Goal: Transaction & Acquisition: Purchase product/service

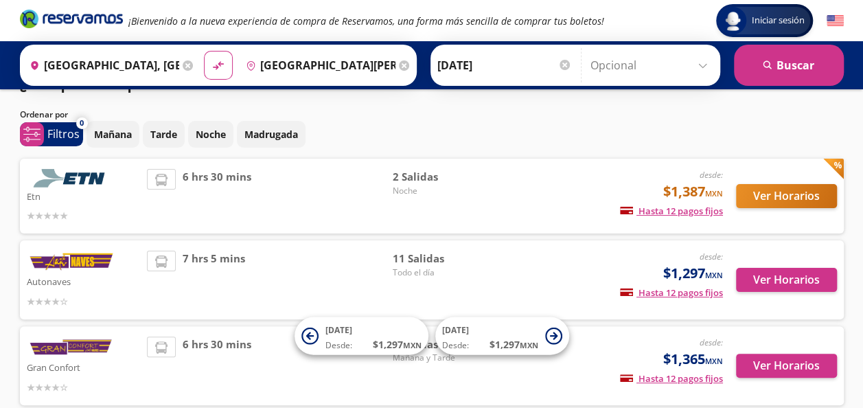
scroll to position [25, 0]
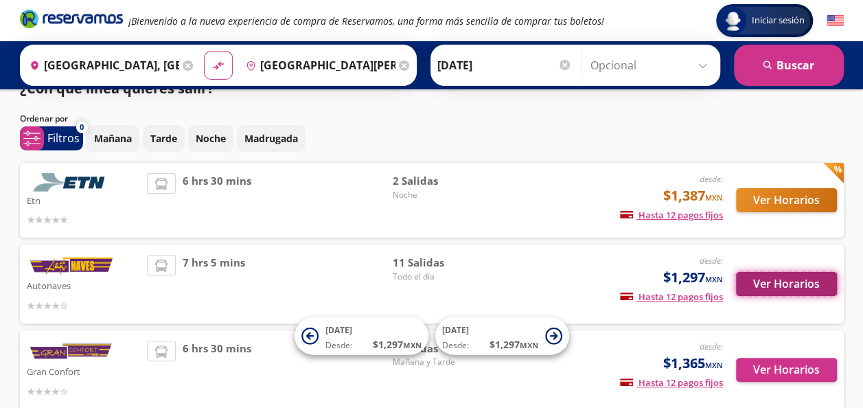
click at [795, 279] on button "Ver Horarios" at bounding box center [786, 284] width 101 height 24
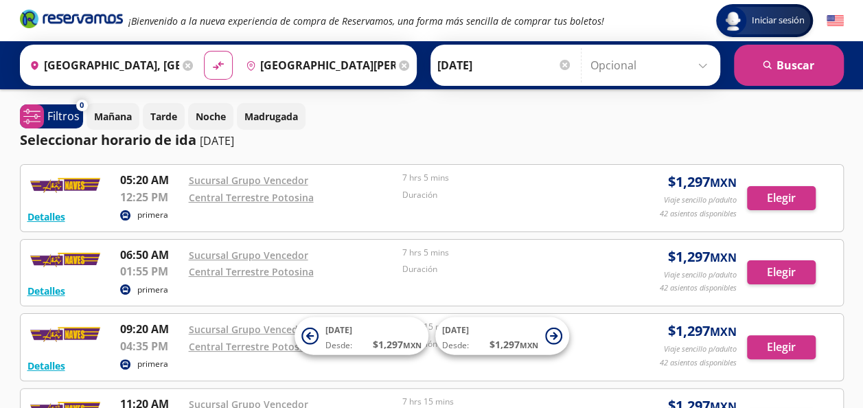
click at [559, 63] on div at bounding box center [564, 65] width 10 height 10
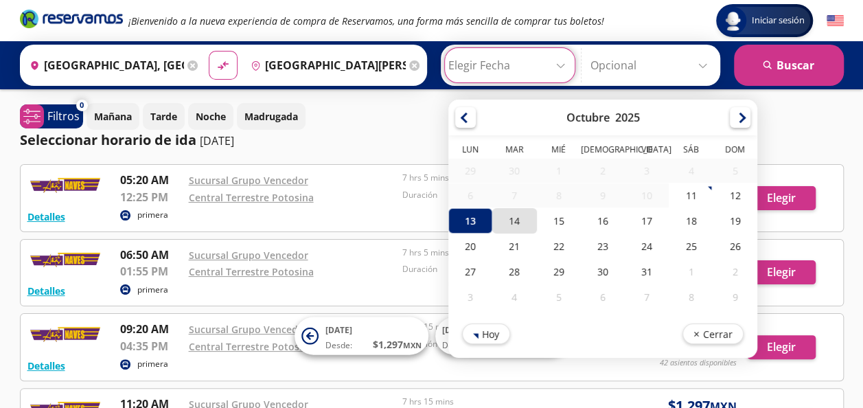
click at [504, 222] on div "14" at bounding box center [514, 220] width 44 height 25
type input "[DATE]"
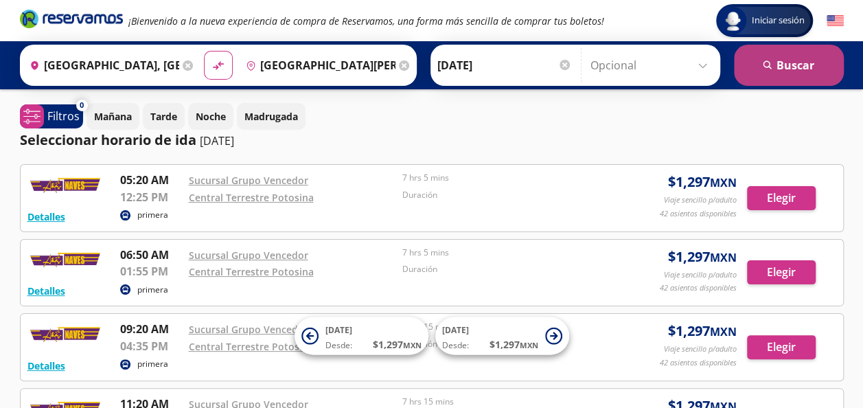
click at [771, 60] on icon "search" at bounding box center [767, 65] width 10 height 10
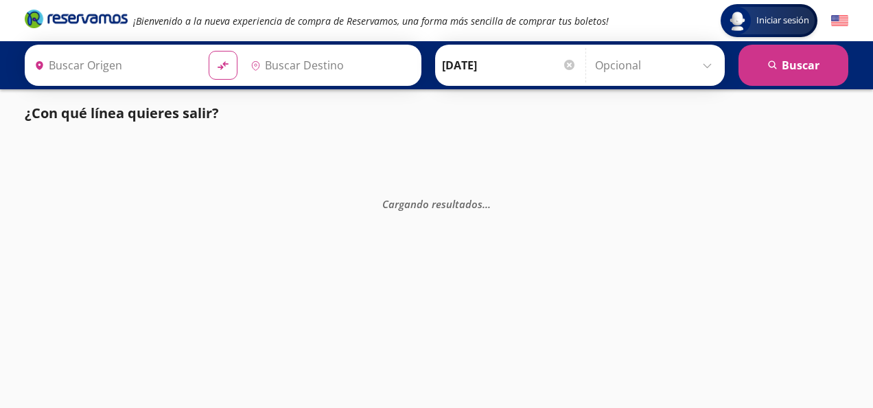
type input "[GEOGRAPHIC_DATA][PERSON_NAME], [GEOGRAPHIC_DATA][PERSON_NAME]"
type input "[GEOGRAPHIC_DATA], [GEOGRAPHIC_DATA]"
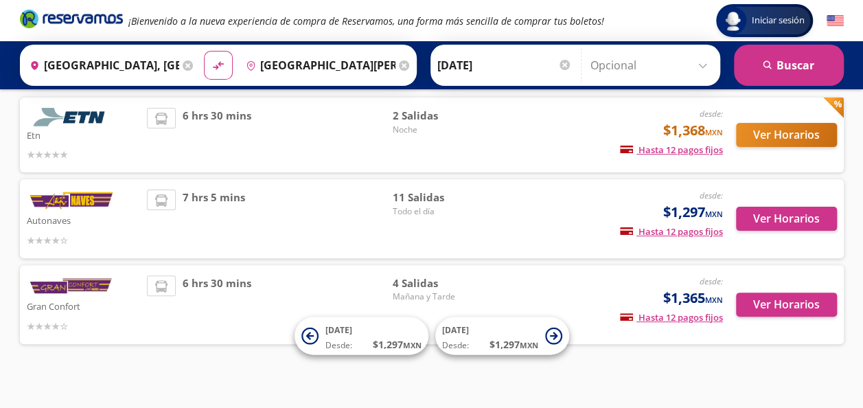
scroll to position [101, 0]
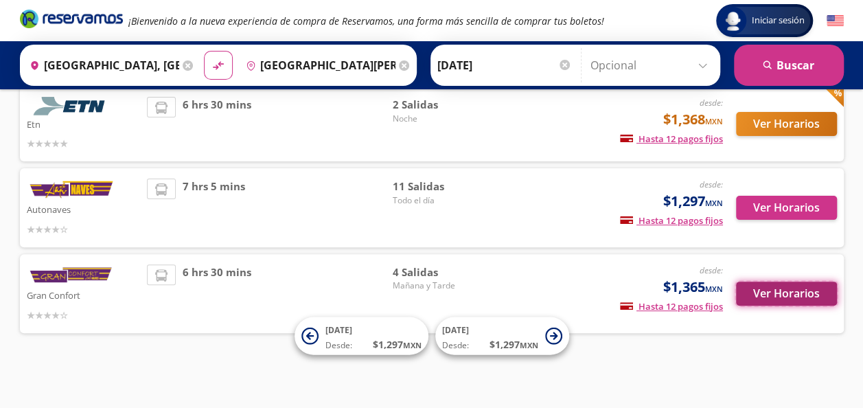
click at [773, 294] on button "Ver Horarios" at bounding box center [786, 293] width 101 height 24
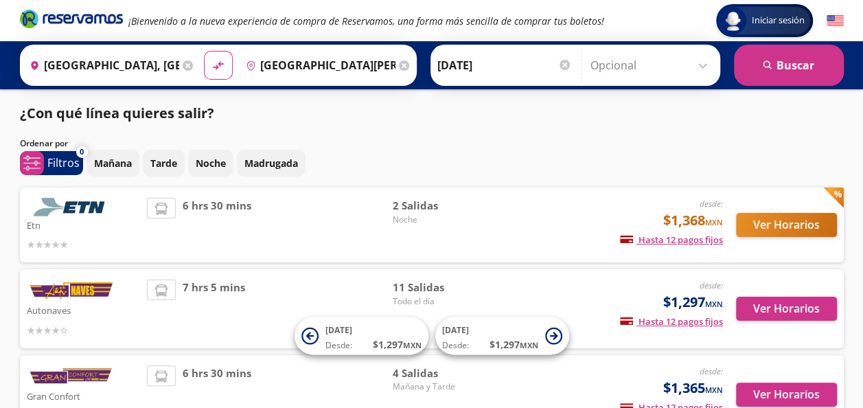
scroll to position [101, 0]
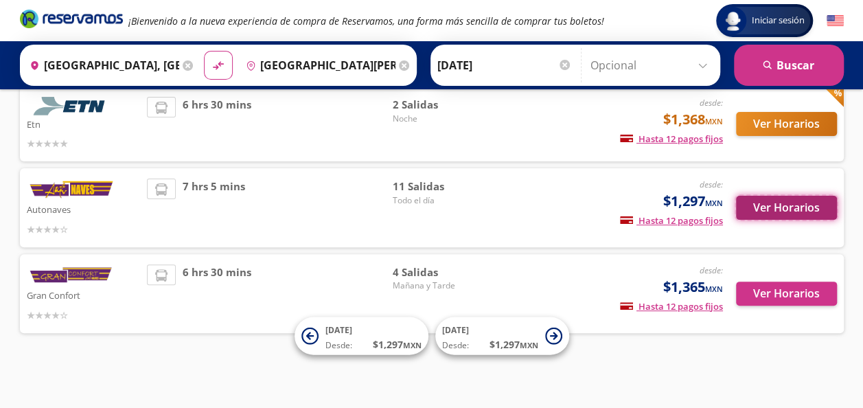
click at [786, 209] on button "Ver Horarios" at bounding box center [786, 208] width 101 height 24
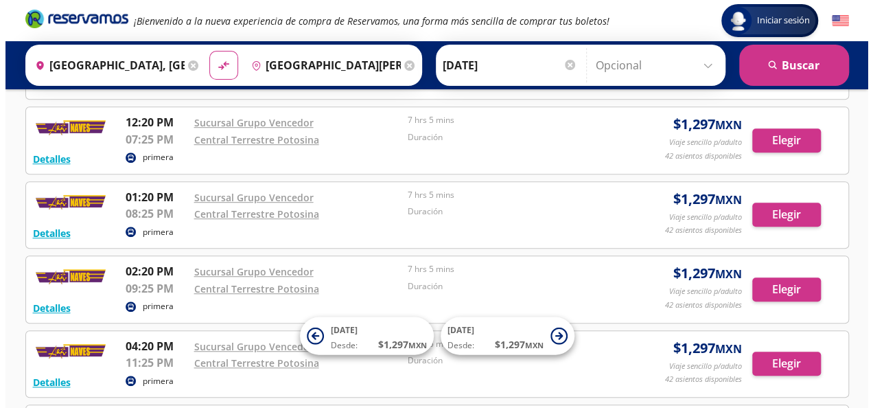
scroll to position [358, 0]
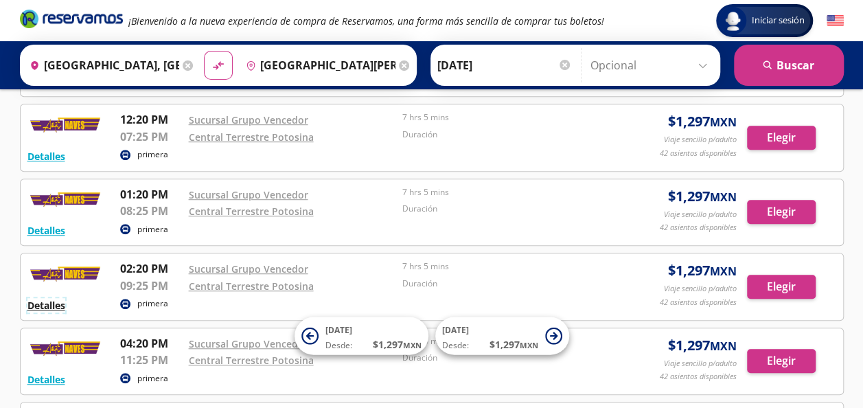
click at [49, 299] on button "Detalles" at bounding box center [46, 305] width 38 height 14
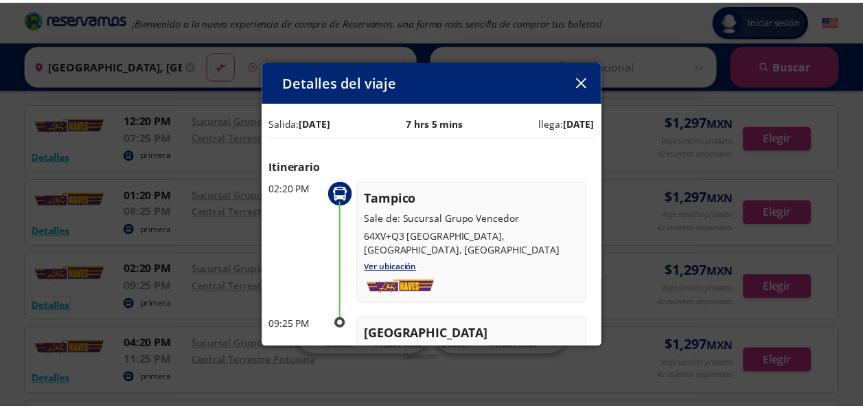
scroll to position [0, 0]
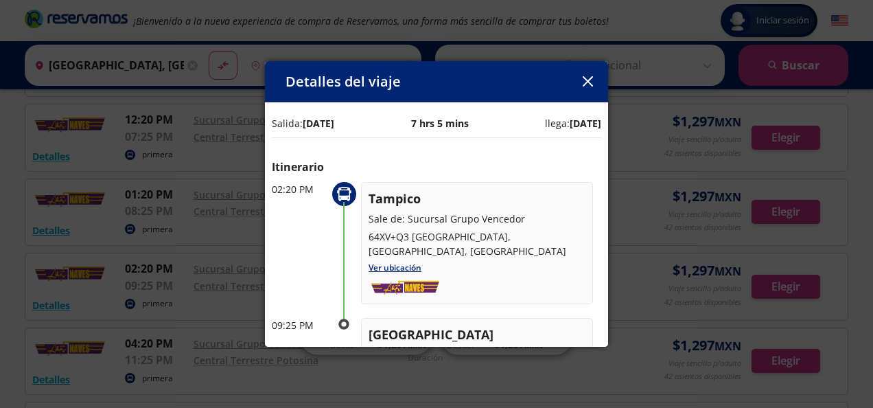
click at [531, 86] on div "Detalles del viaje" at bounding box center [436, 81] width 343 height 41
click at [586, 80] on icon "button" at bounding box center [587, 81] width 10 height 10
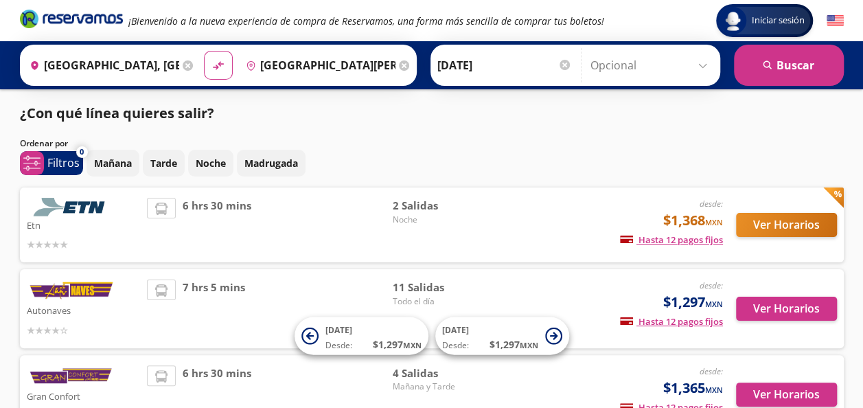
scroll to position [101, 0]
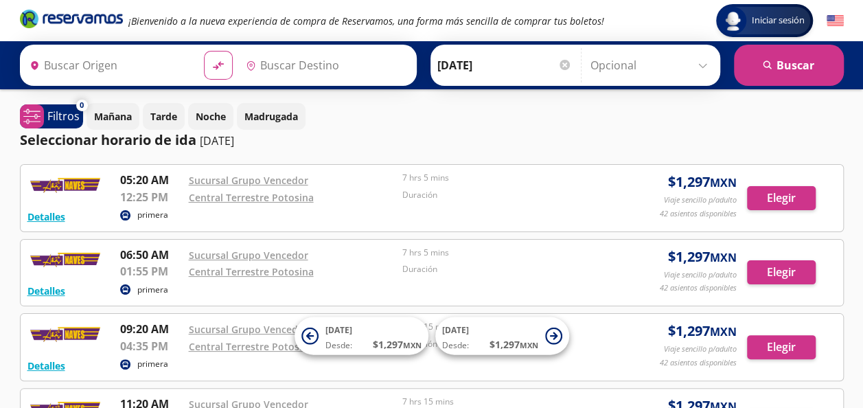
type input "[GEOGRAPHIC_DATA][PERSON_NAME], [GEOGRAPHIC_DATA][PERSON_NAME]"
type input "[GEOGRAPHIC_DATA], [GEOGRAPHIC_DATA]"
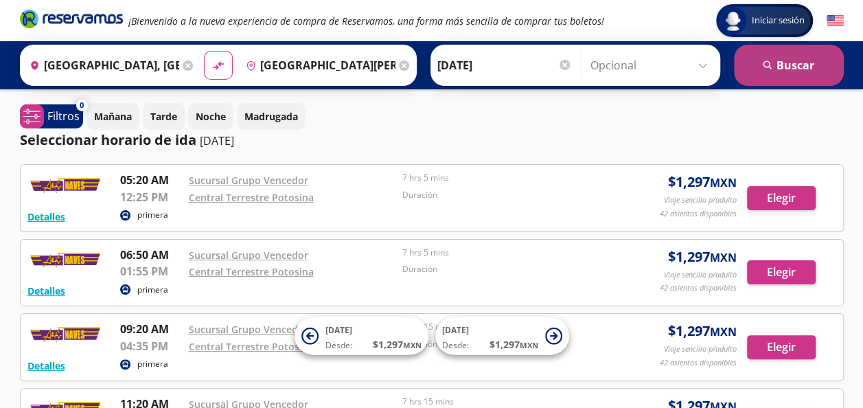
click at [775, 74] on button "search [GEOGRAPHIC_DATA]" at bounding box center [789, 65] width 110 height 41
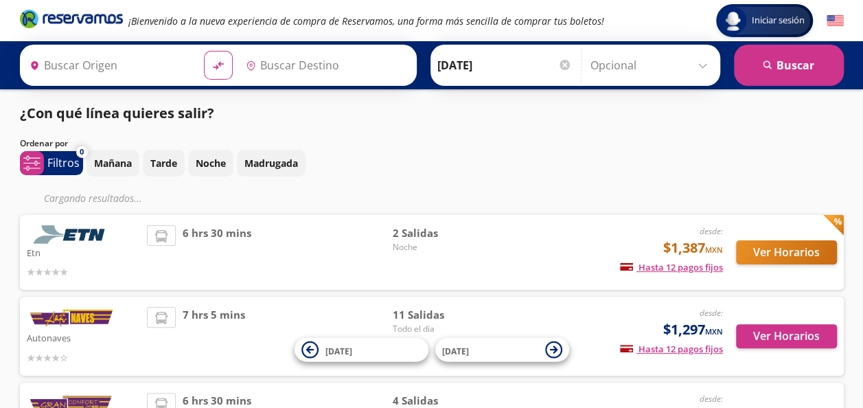
type input "[GEOGRAPHIC_DATA], [GEOGRAPHIC_DATA]"
type input "[GEOGRAPHIC_DATA][PERSON_NAME], [GEOGRAPHIC_DATA][PERSON_NAME]"
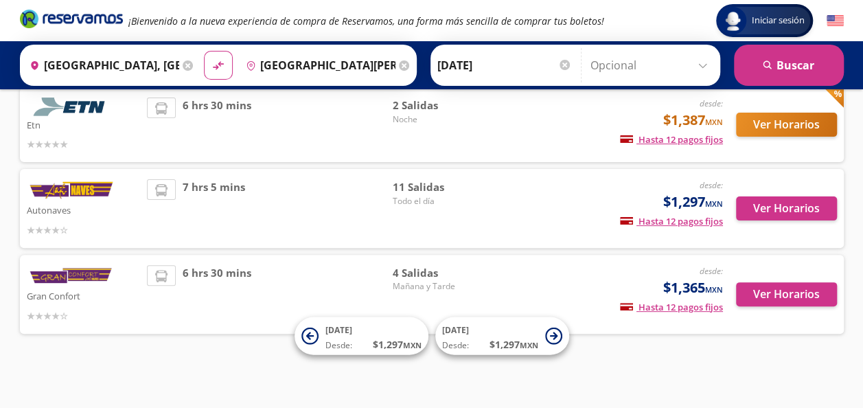
scroll to position [101, 0]
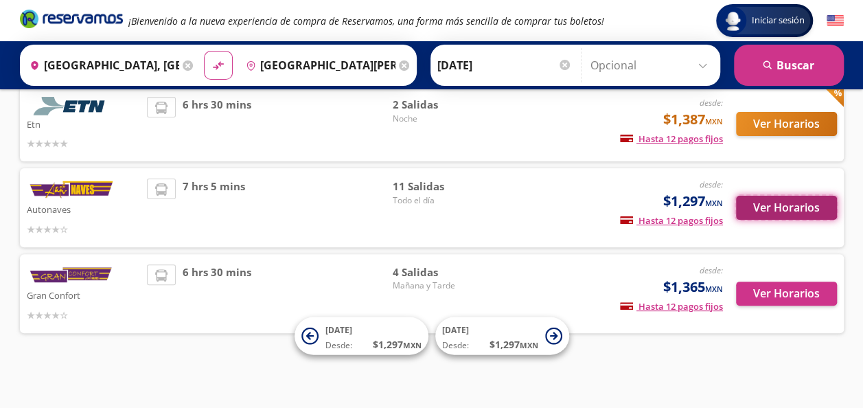
click at [778, 203] on button "Ver Horarios" at bounding box center [786, 208] width 101 height 24
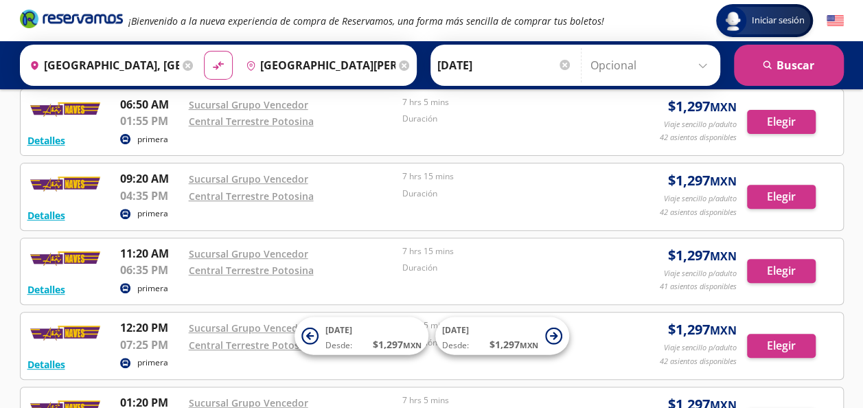
scroll to position [143, 0]
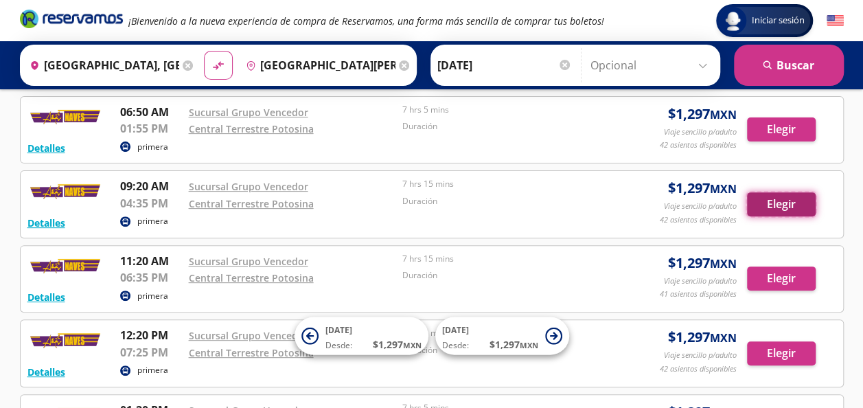
click at [776, 200] on button "Elegir" at bounding box center [781, 204] width 69 height 24
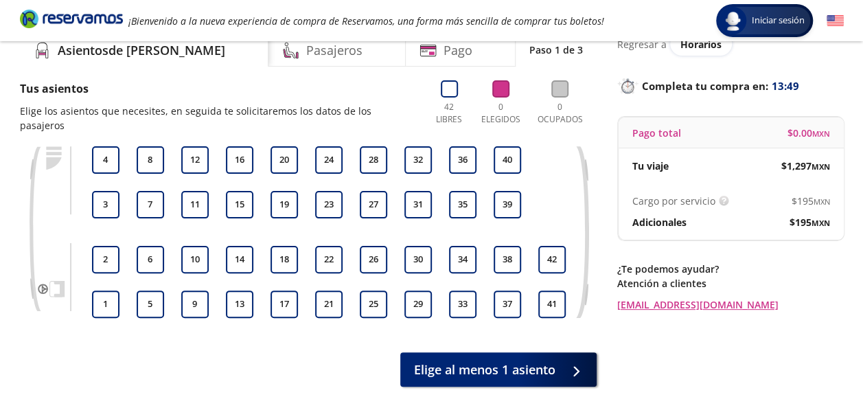
scroll to position [60, 0]
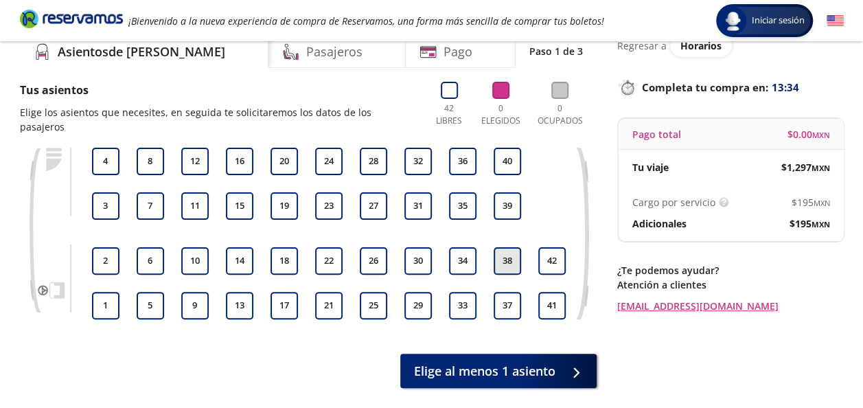
click at [509, 247] on button "38" at bounding box center [506, 260] width 27 height 27
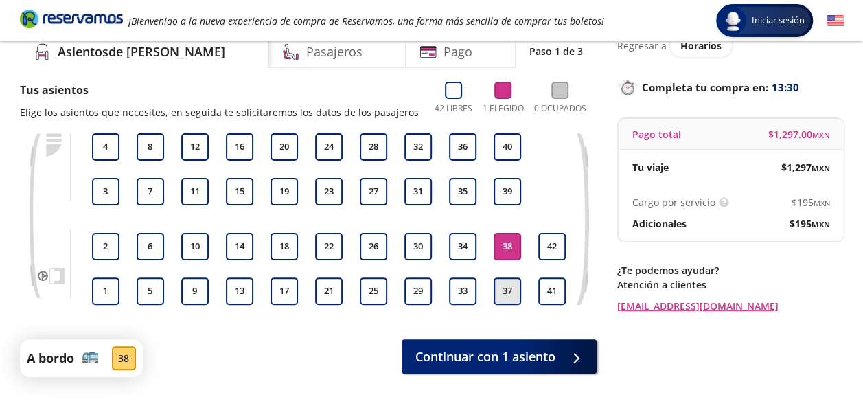
click at [510, 291] on button "37" at bounding box center [506, 290] width 27 height 27
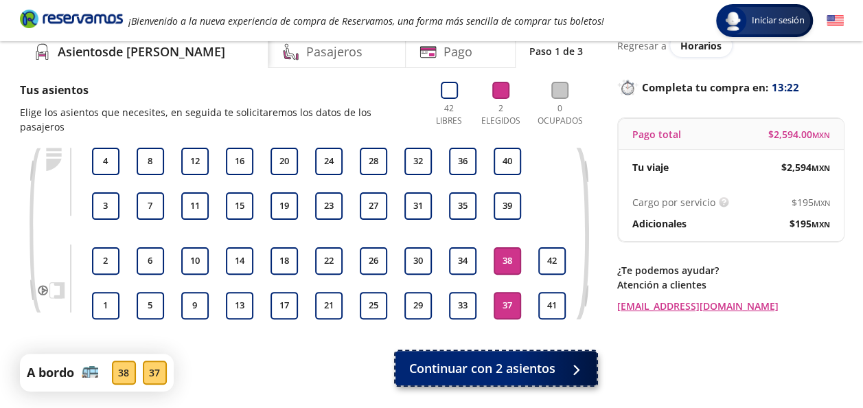
click at [483, 359] on span "Continuar con 2 asientos" at bounding box center [482, 368] width 146 height 19
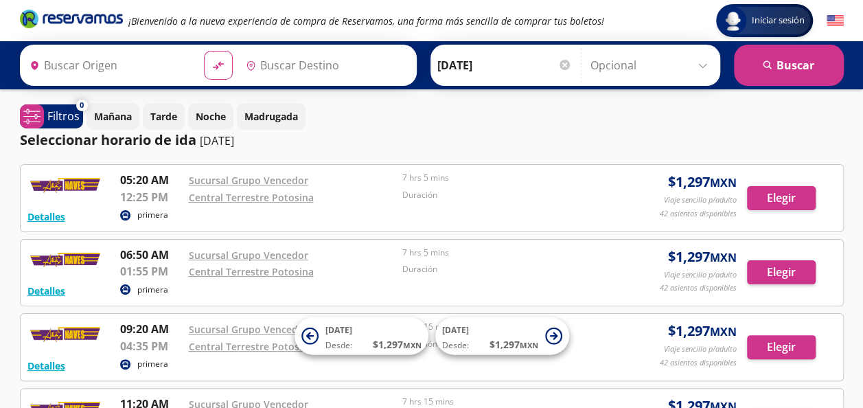
type input "[GEOGRAPHIC_DATA], [GEOGRAPHIC_DATA]"
type input "[GEOGRAPHIC_DATA][PERSON_NAME], [GEOGRAPHIC_DATA][PERSON_NAME]"
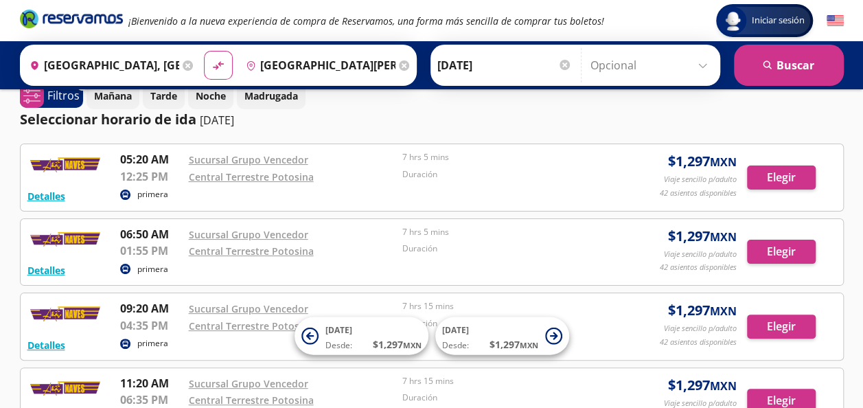
scroll to position [27, 0]
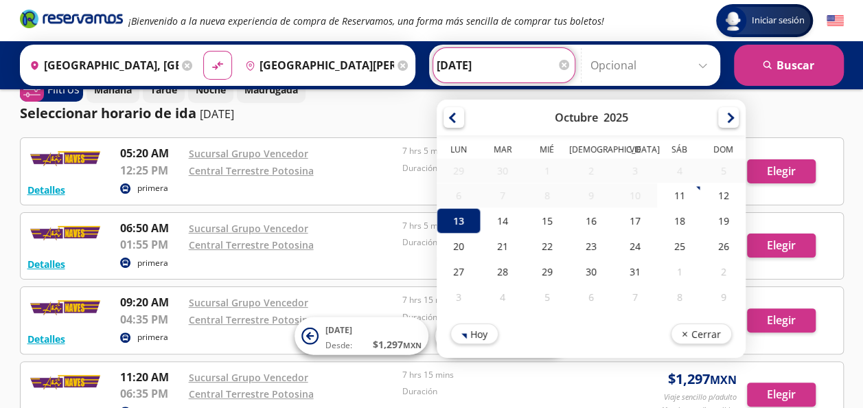
click at [463, 65] on input "[DATE]" at bounding box center [503, 65] width 135 height 34
click at [498, 220] on div "14" at bounding box center [502, 220] width 44 height 25
type input "[DATE]"
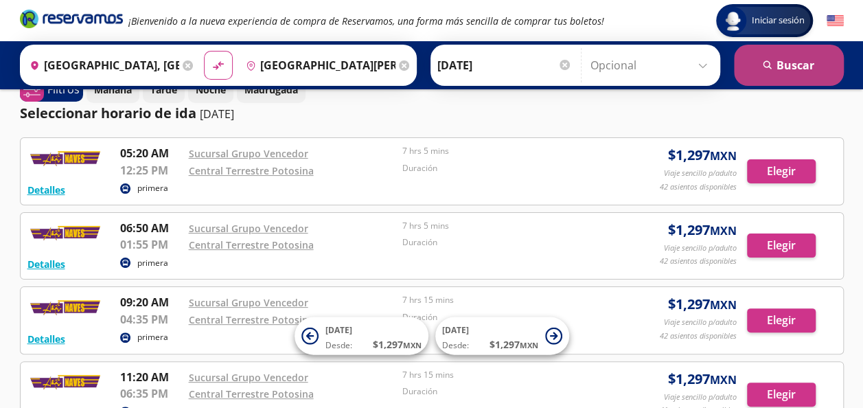
click at [802, 71] on button "search [GEOGRAPHIC_DATA]" at bounding box center [789, 65] width 110 height 41
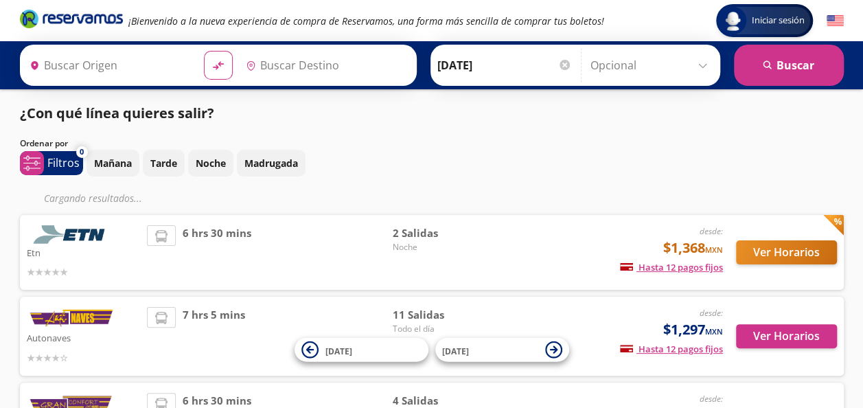
type input "[GEOGRAPHIC_DATA], [GEOGRAPHIC_DATA]"
type input "[GEOGRAPHIC_DATA][PERSON_NAME], [GEOGRAPHIC_DATA][PERSON_NAME]"
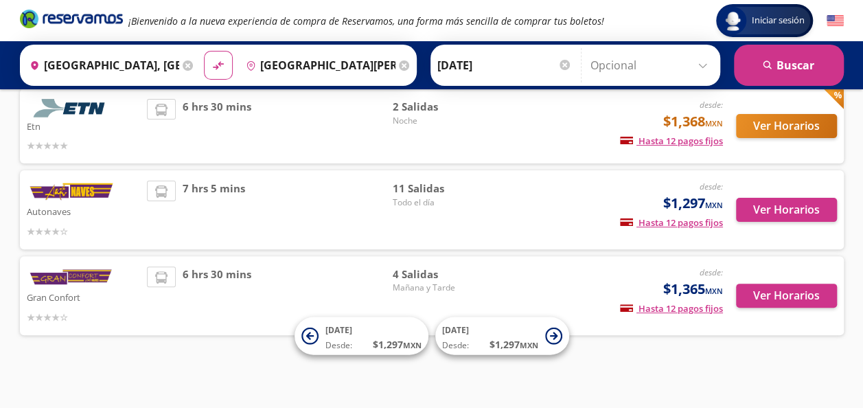
scroll to position [101, 0]
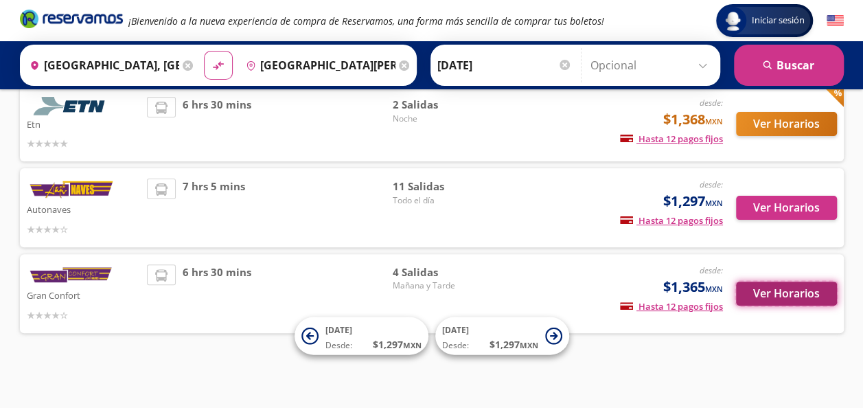
click at [785, 293] on button "Ver Horarios" at bounding box center [786, 293] width 101 height 24
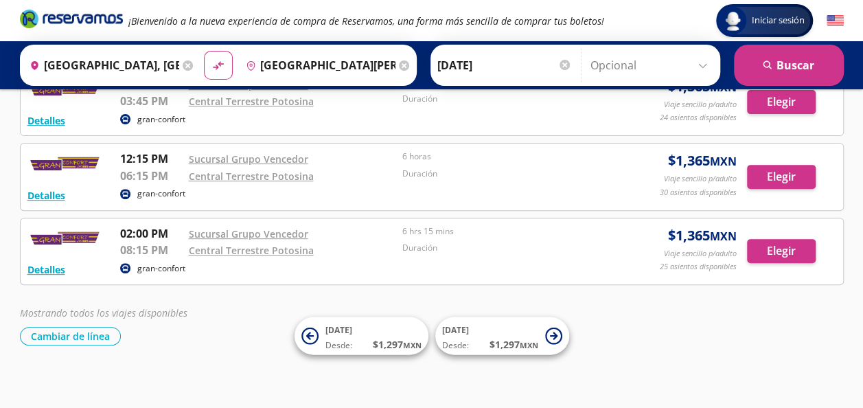
scroll to position [174, 0]
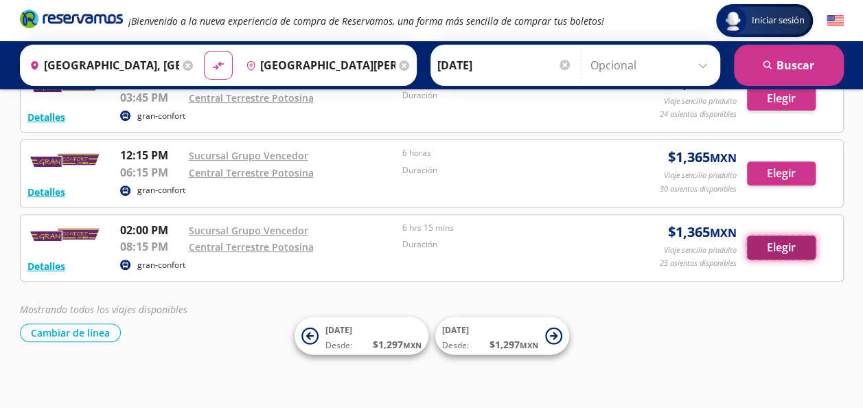
click at [801, 240] on button "Elegir" at bounding box center [781, 247] width 69 height 24
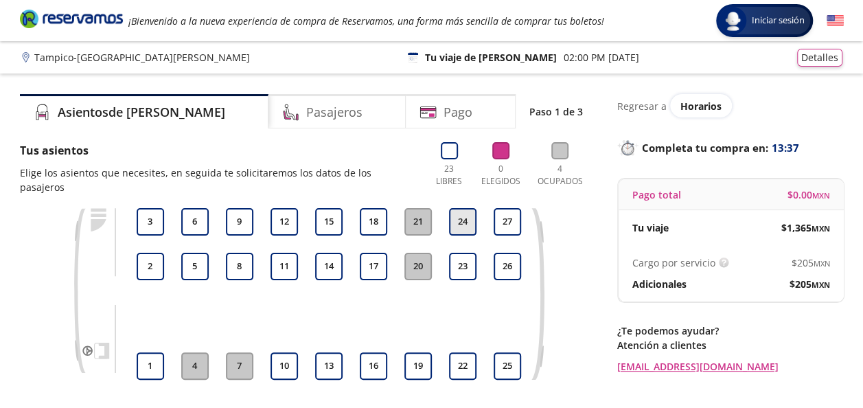
click at [463, 209] on button "24" at bounding box center [462, 221] width 27 height 27
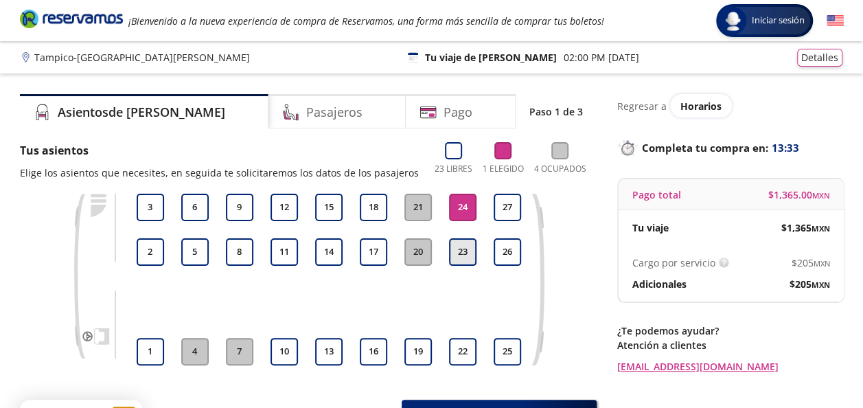
click at [467, 255] on button "23" at bounding box center [462, 251] width 27 height 27
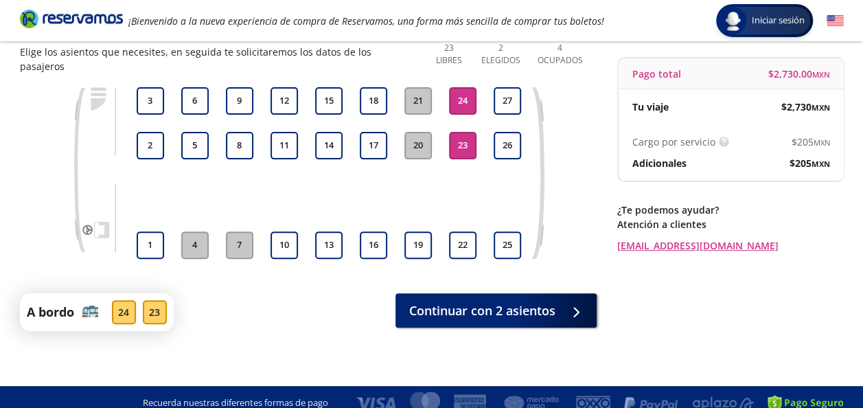
scroll to position [117, 0]
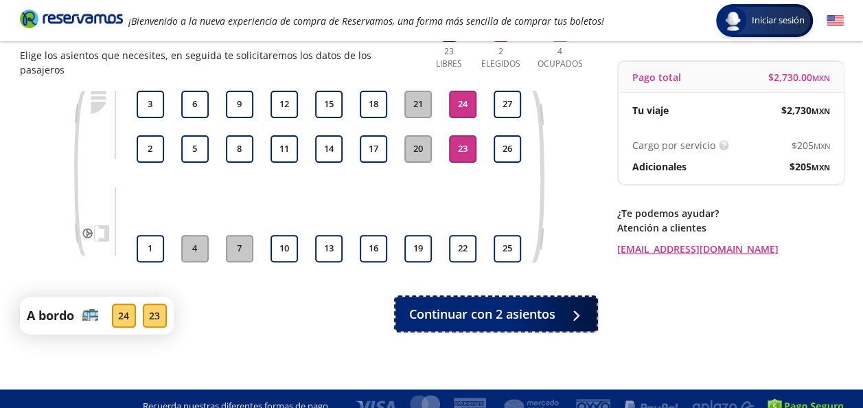
drag, startPoint x: 525, startPoint y: 295, endPoint x: 644, endPoint y: 283, distance: 119.4
click at [525, 305] on span "Continuar con 2 asientos" at bounding box center [482, 314] width 146 height 19
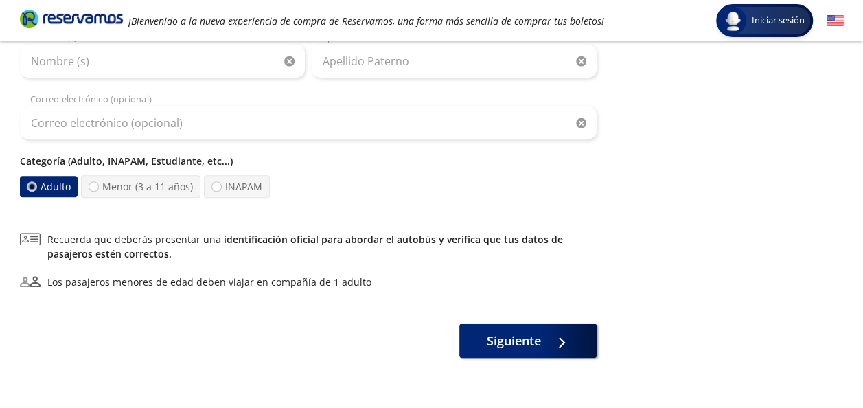
scroll to position [415, 0]
click at [560, 338] on div at bounding box center [560, 338] width 0 height 0
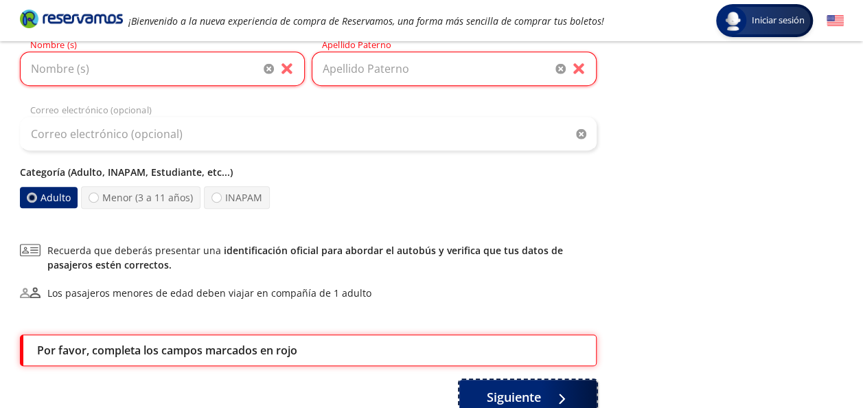
scroll to position [509, 0]
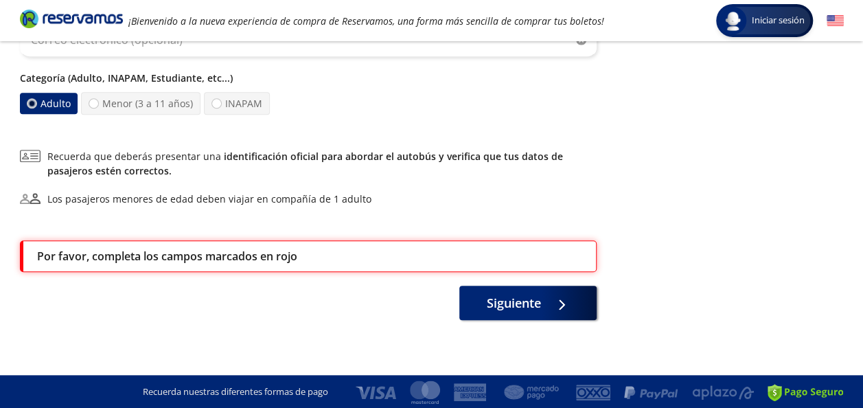
click at [291, 250] on p "Por favor, completa los campos marcados en rojo" at bounding box center [167, 256] width 260 height 16
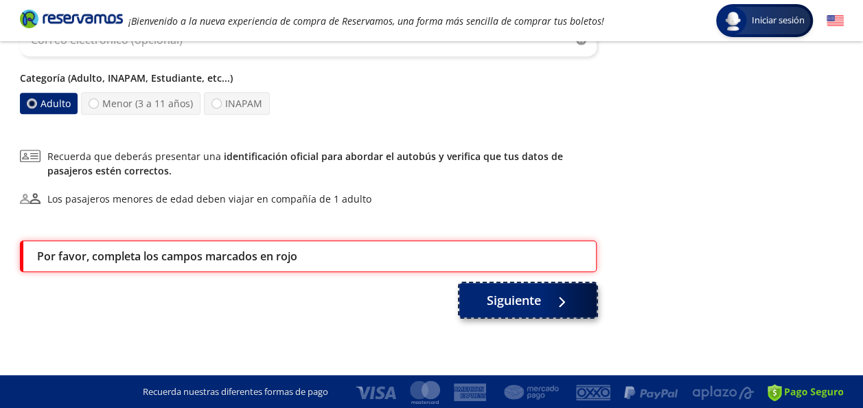
click at [533, 308] on button "Siguiente" at bounding box center [527, 300] width 137 height 34
click at [528, 296] on span "Siguiente" at bounding box center [514, 300] width 54 height 19
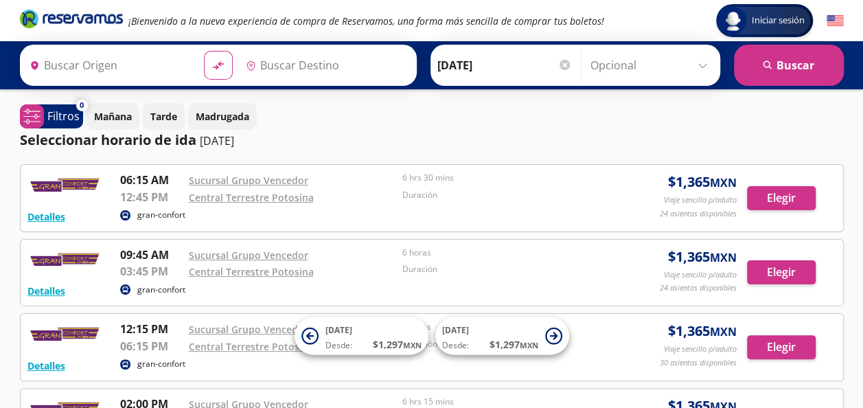
type input "[GEOGRAPHIC_DATA], [GEOGRAPHIC_DATA]"
type input "[GEOGRAPHIC_DATA][PERSON_NAME], [GEOGRAPHIC_DATA][PERSON_NAME]"
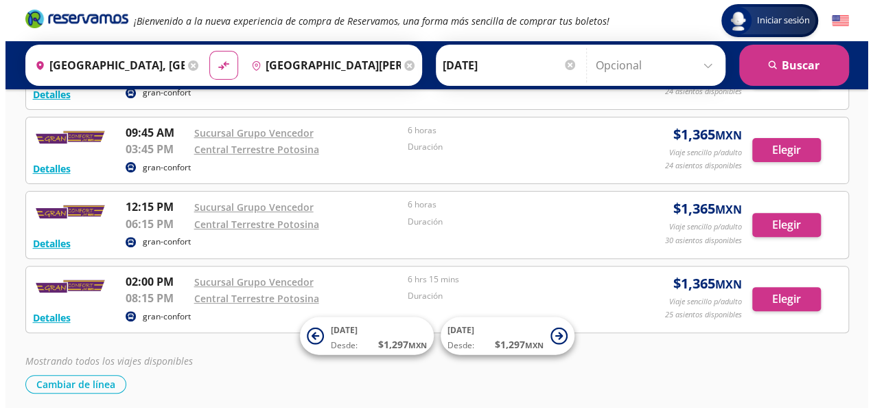
scroll to position [135, 0]
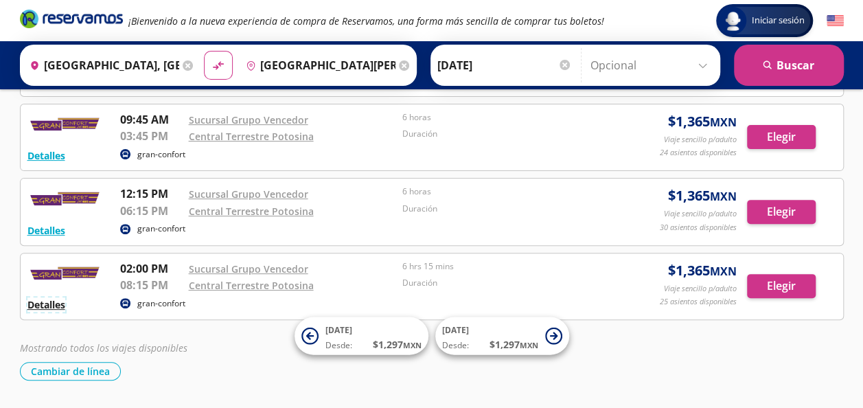
click at [59, 300] on button "Detalles" at bounding box center [46, 304] width 38 height 14
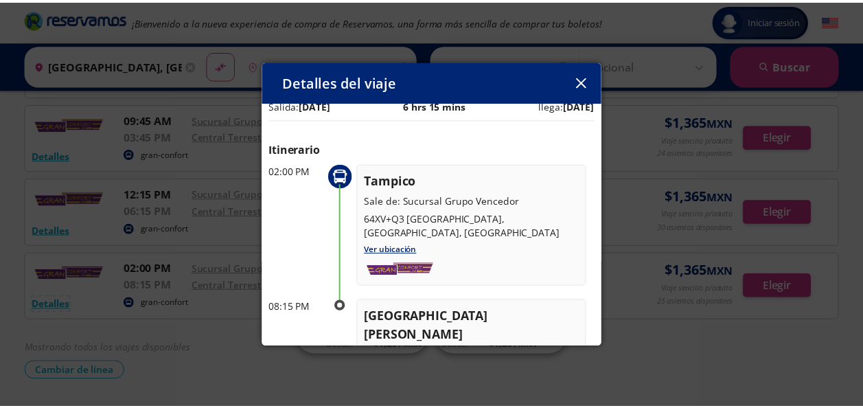
scroll to position [0, 0]
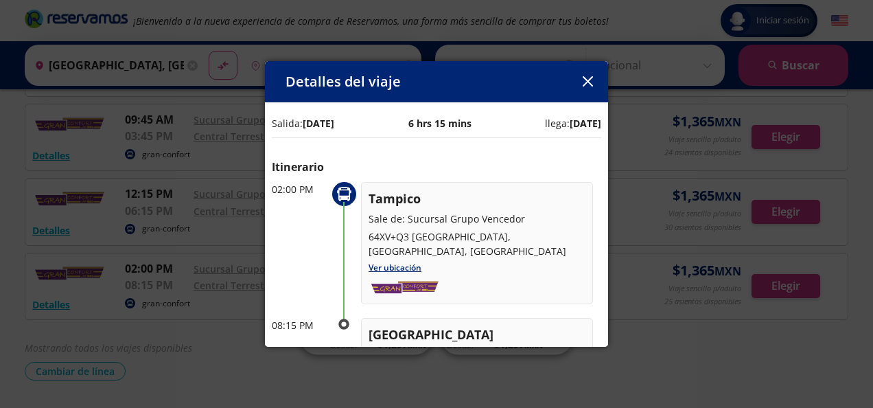
click at [590, 78] on icon "button" at bounding box center [588, 81] width 10 height 10
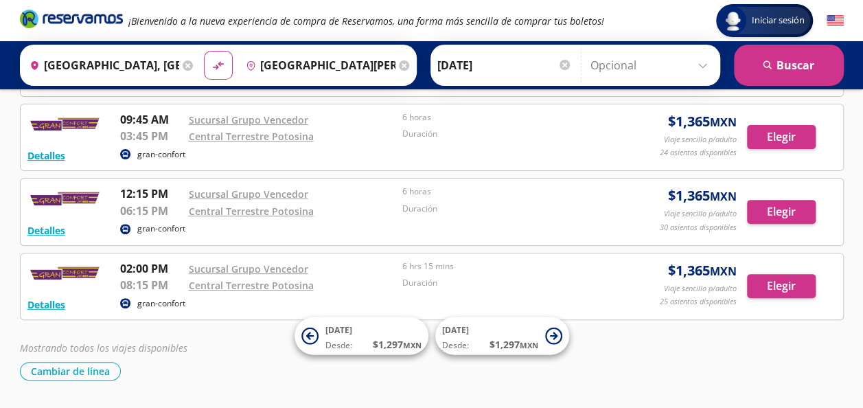
click at [145, 60] on input "[GEOGRAPHIC_DATA], [GEOGRAPHIC_DATA]" at bounding box center [101, 65] width 155 height 34
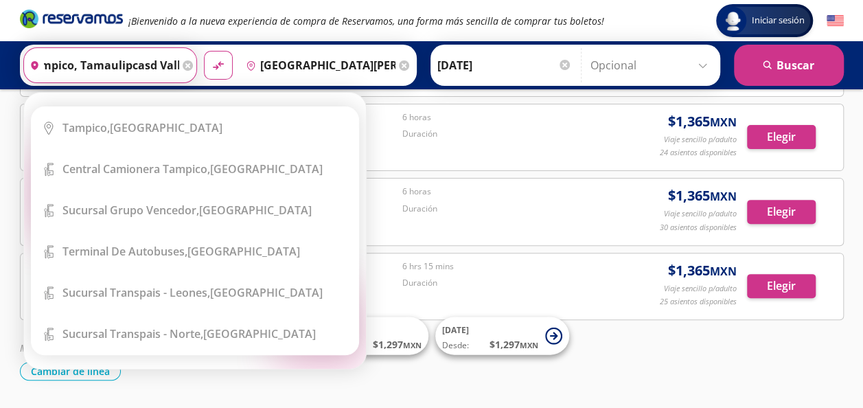
scroll to position [0, 21]
type input "tampico, tamaulipcasd vall"
click at [183, 65] on icon at bounding box center [188, 65] width 10 height 10
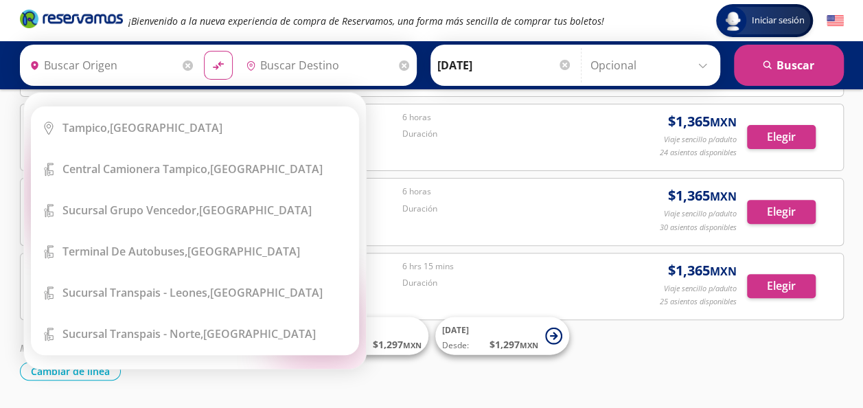
scroll to position [0, 0]
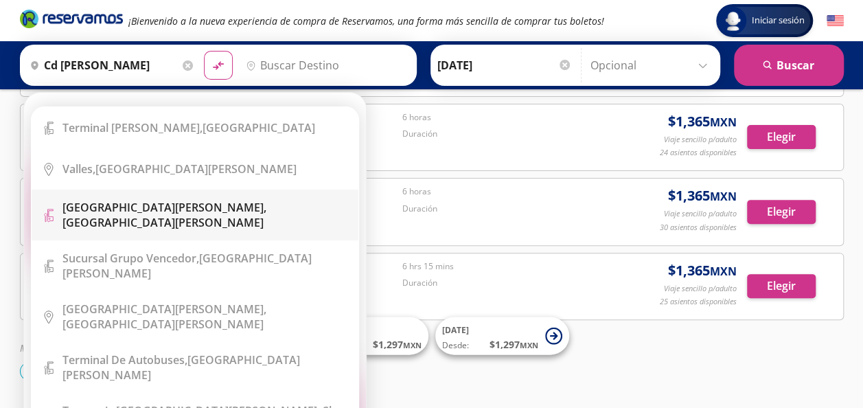
click at [99, 209] on b "[GEOGRAPHIC_DATA][PERSON_NAME]," at bounding box center [164, 207] width 204 height 15
type input "[GEOGRAPHIC_DATA][PERSON_NAME], [GEOGRAPHIC_DATA][PERSON_NAME]"
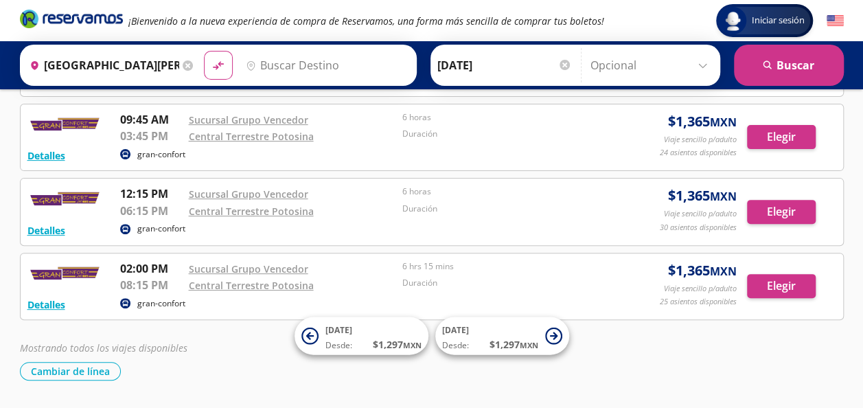
click at [292, 60] on input "Destino" at bounding box center [324, 65] width 169 height 34
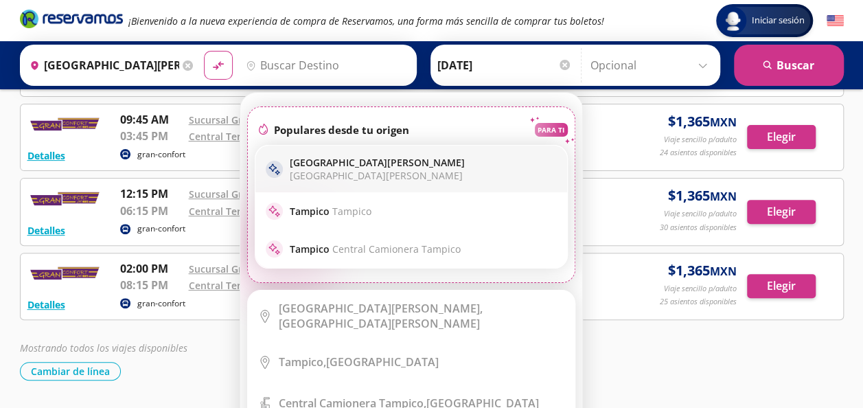
click at [296, 165] on p "[GEOGRAPHIC_DATA][PERSON_NAME] [GEOGRAPHIC_DATA][PERSON_NAME]" at bounding box center [423, 169] width 267 height 26
type input "[GEOGRAPHIC_DATA][PERSON_NAME], [GEOGRAPHIC_DATA][PERSON_NAME]"
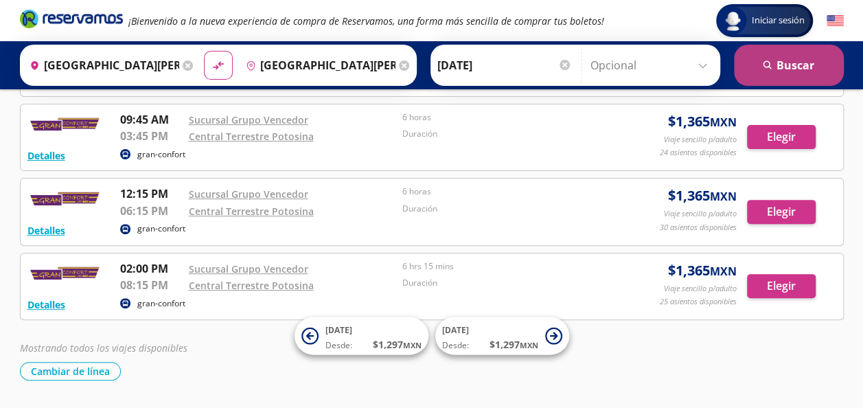
click at [805, 60] on button "search [GEOGRAPHIC_DATA]" at bounding box center [789, 65] width 110 height 41
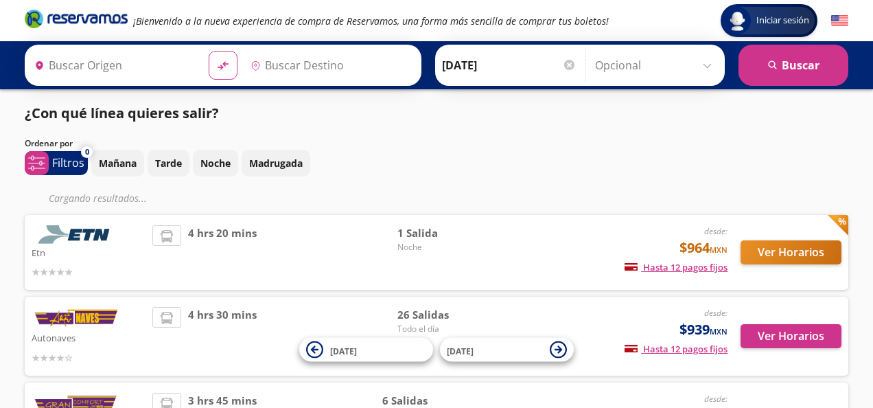
type input "[GEOGRAPHIC_DATA][PERSON_NAME], [GEOGRAPHIC_DATA][PERSON_NAME]"
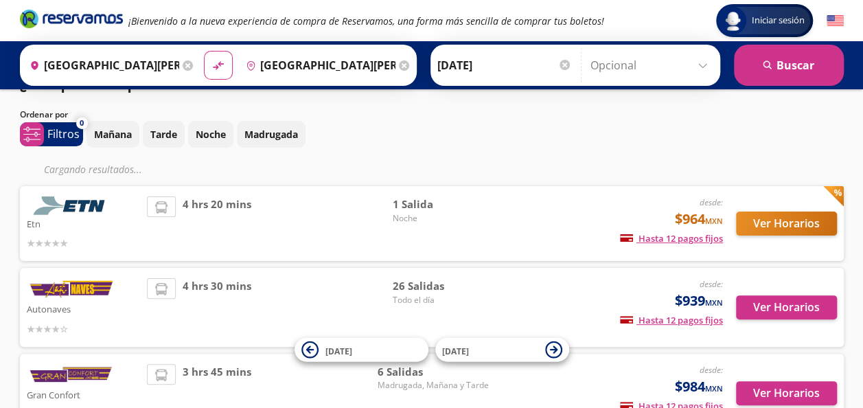
scroll to position [32, 0]
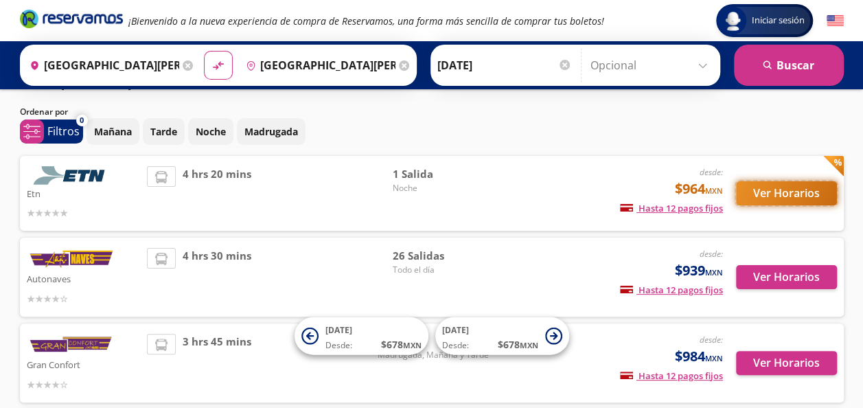
click at [776, 189] on button "Ver Horarios" at bounding box center [786, 193] width 101 height 24
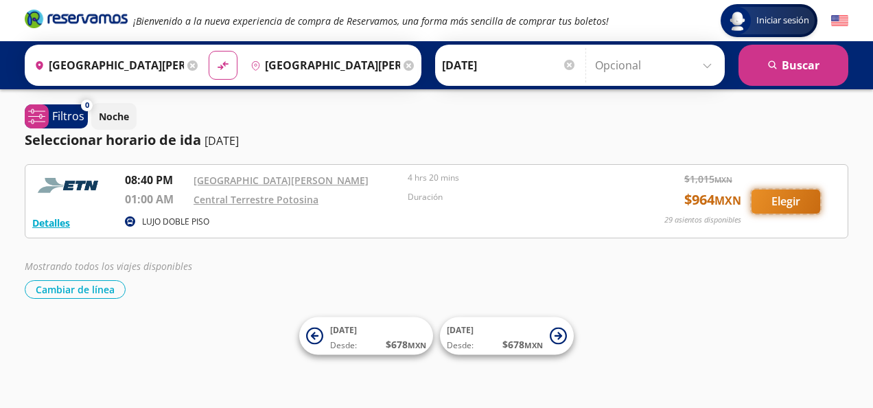
click at [800, 196] on button "Elegir" at bounding box center [786, 201] width 69 height 24
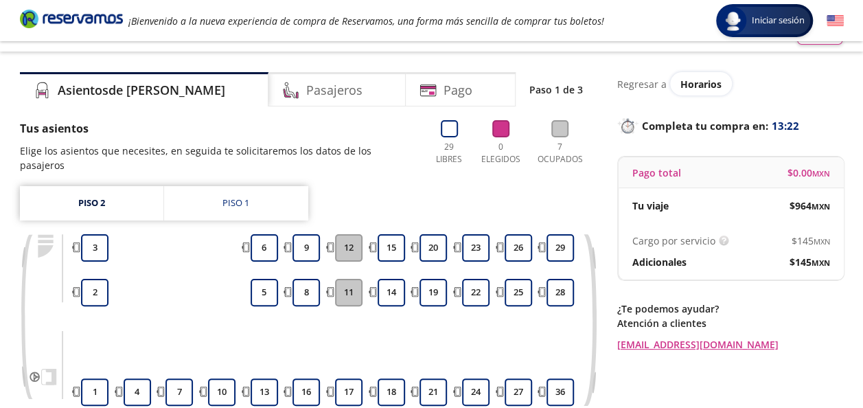
scroll to position [26, 0]
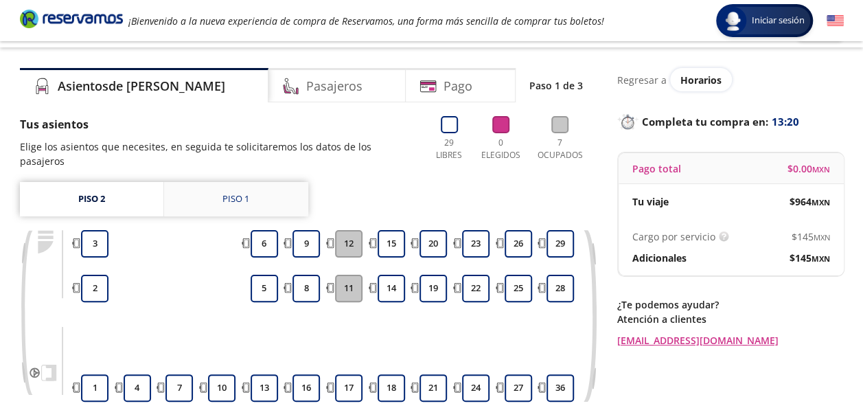
click at [237, 192] on div "Piso 1" at bounding box center [235, 199] width 27 height 14
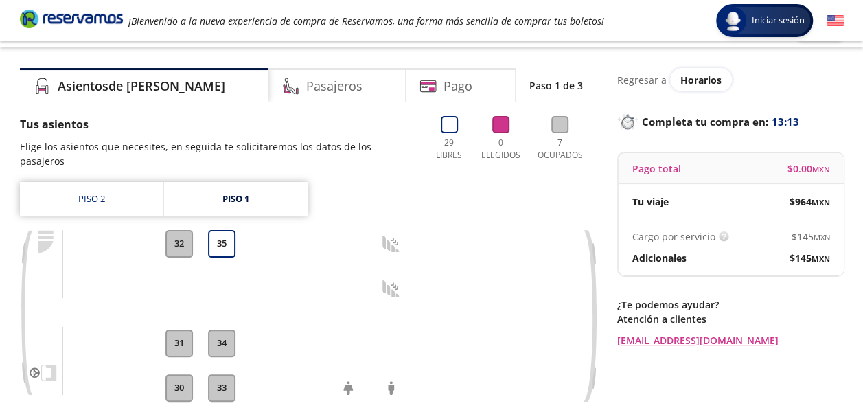
click at [220, 329] on button "34" at bounding box center [221, 342] width 27 height 27
click at [220, 376] on button "33" at bounding box center [221, 387] width 27 height 27
click at [228, 230] on button "35" at bounding box center [221, 243] width 27 height 27
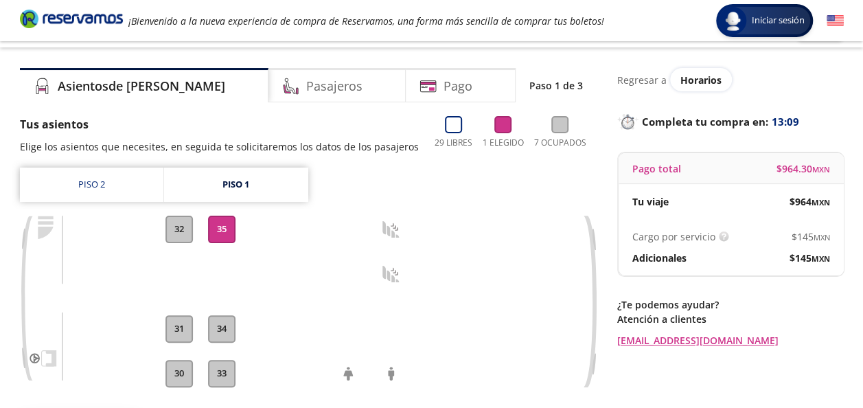
click at [225, 229] on button "35" at bounding box center [221, 229] width 27 height 27
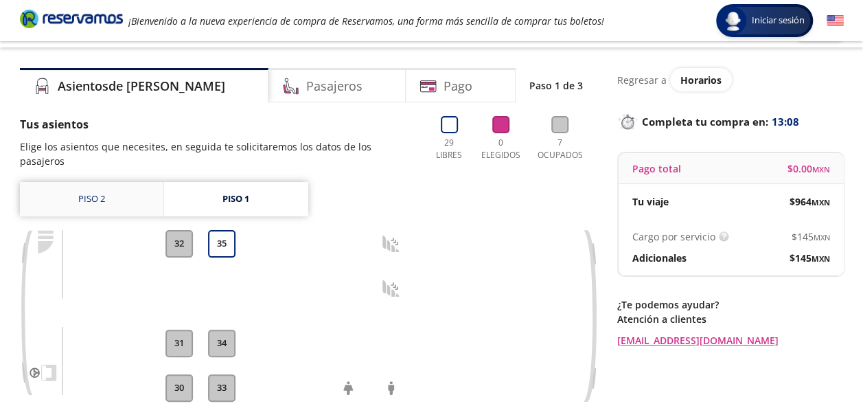
click at [91, 185] on link "Piso 2" at bounding box center [91, 199] width 143 height 34
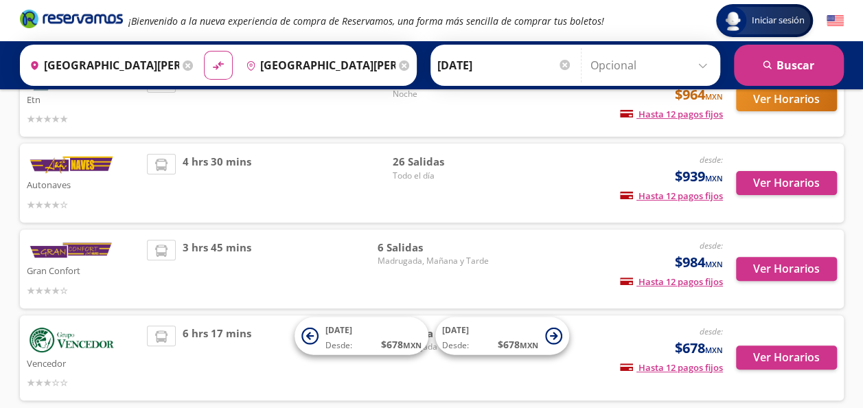
scroll to position [127, 0]
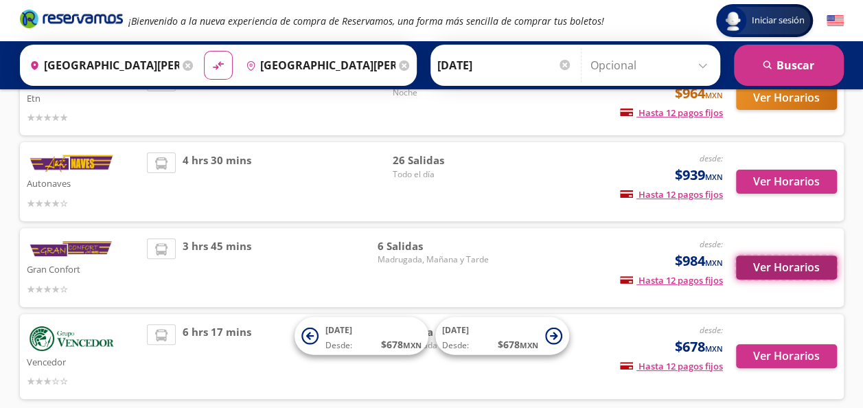
click at [784, 263] on button "Ver Horarios" at bounding box center [786, 267] width 101 height 24
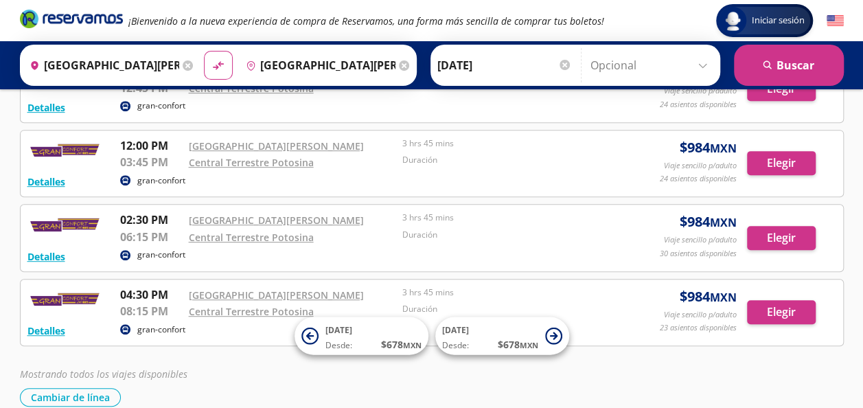
scroll to position [281, 0]
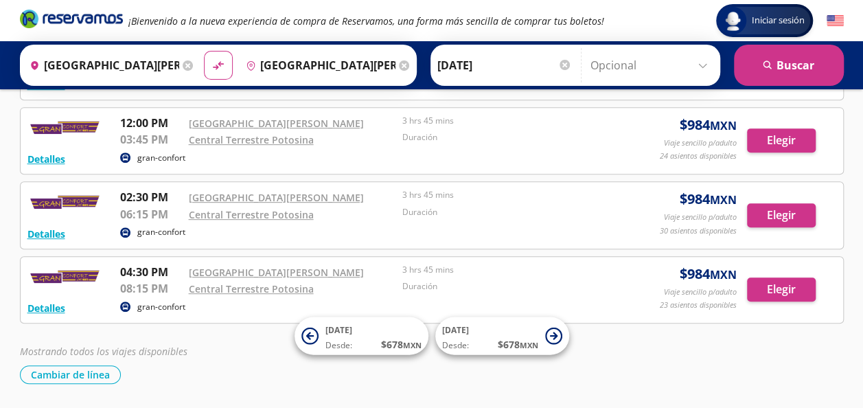
click at [128, 57] on input "[GEOGRAPHIC_DATA][PERSON_NAME], [GEOGRAPHIC_DATA][PERSON_NAME]" at bounding box center [101, 65] width 155 height 34
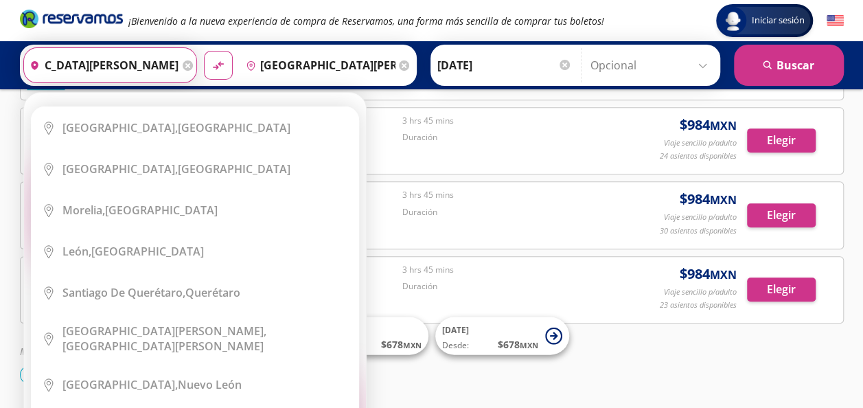
scroll to position [0, 75]
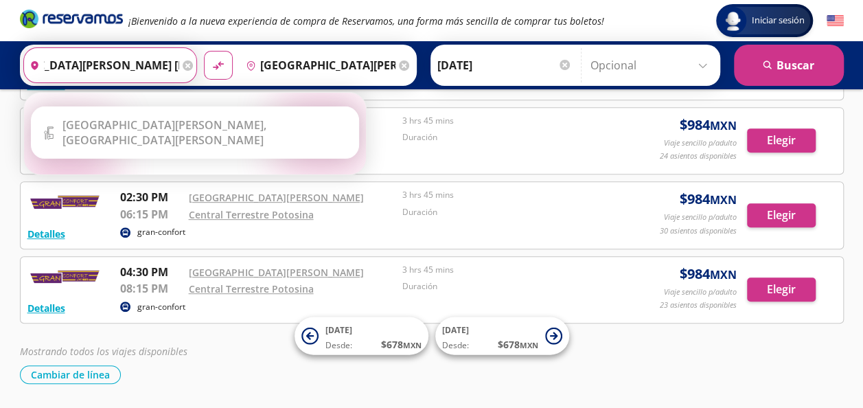
type input "ciudad valles, stan luis potosiampico"
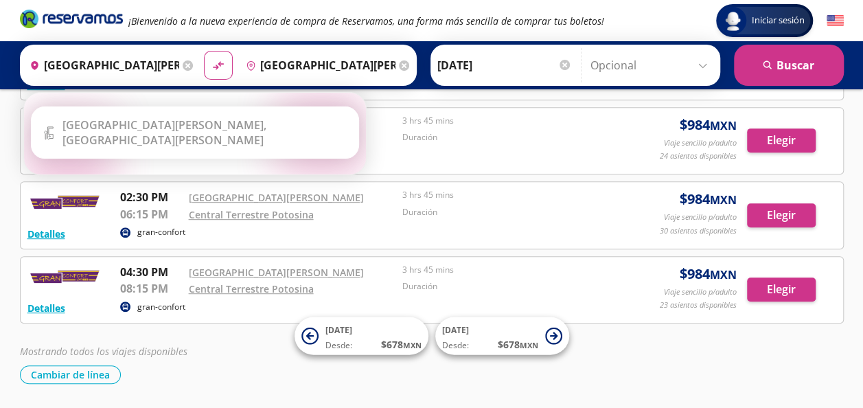
click at [183, 65] on icon at bounding box center [188, 65] width 10 height 10
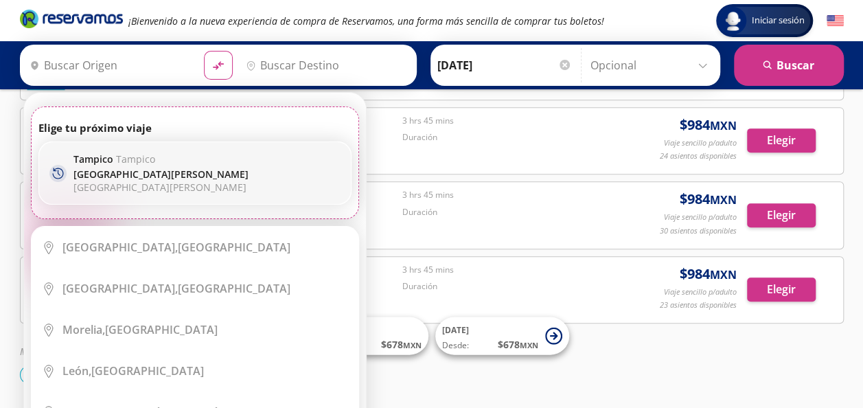
click at [113, 161] on p "Tampico Tampico" at bounding box center [206, 158] width 267 height 13
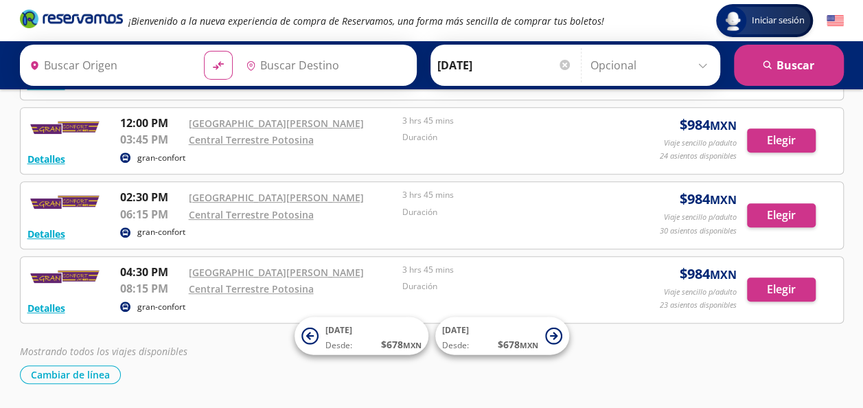
type input "[GEOGRAPHIC_DATA], [GEOGRAPHIC_DATA]"
type input "[GEOGRAPHIC_DATA][PERSON_NAME], [GEOGRAPHIC_DATA][PERSON_NAME]"
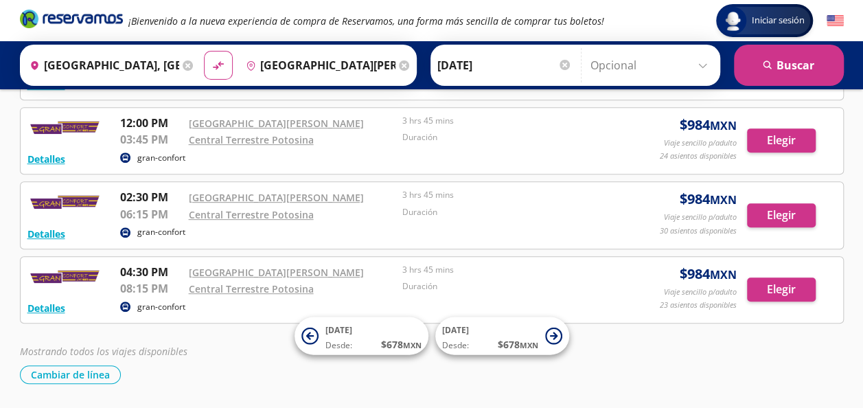
click at [454, 61] on input "[DATE]" at bounding box center [504, 65] width 135 height 34
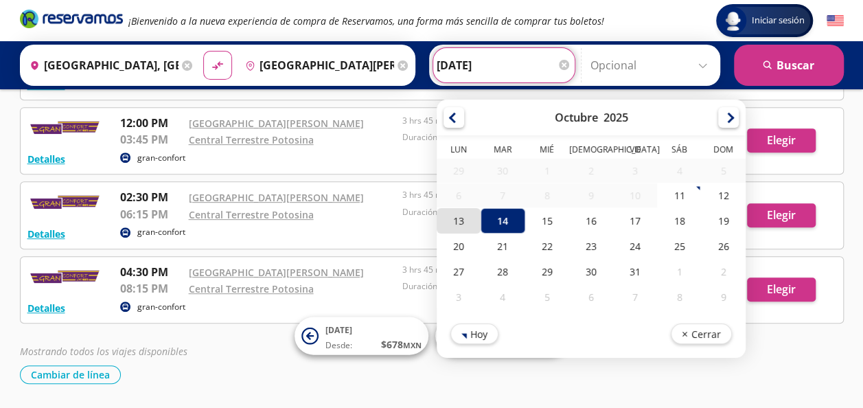
click at [454, 216] on div "13" at bounding box center [458, 220] width 44 height 25
type input "[DATE]"
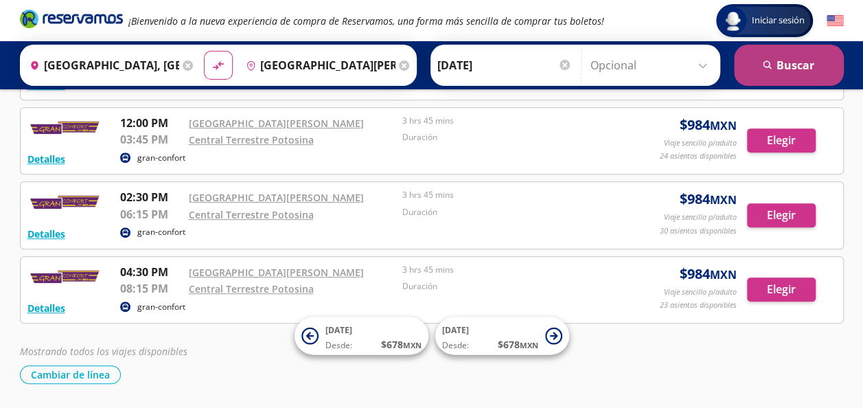
click at [784, 63] on button "search [GEOGRAPHIC_DATA]" at bounding box center [789, 65] width 110 height 41
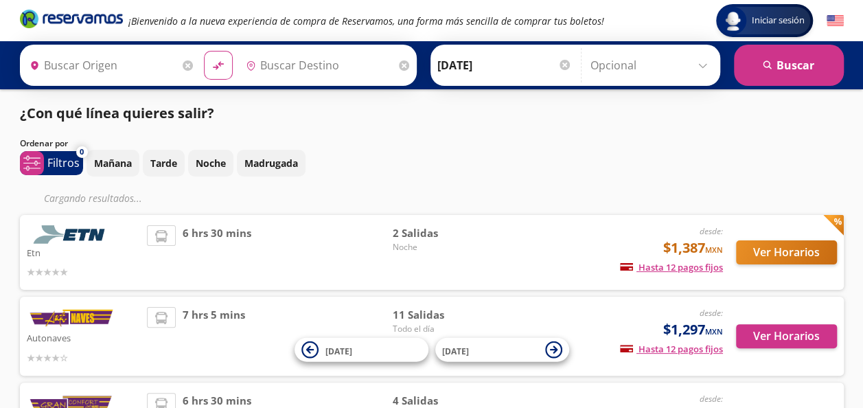
type input "[GEOGRAPHIC_DATA], [GEOGRAPHIC_DATA]"
type input "[GEOGRAPHIC_DATA][PERSON_NAME], [GEOGRAPHIC_DATA][PERSON_NAME]"
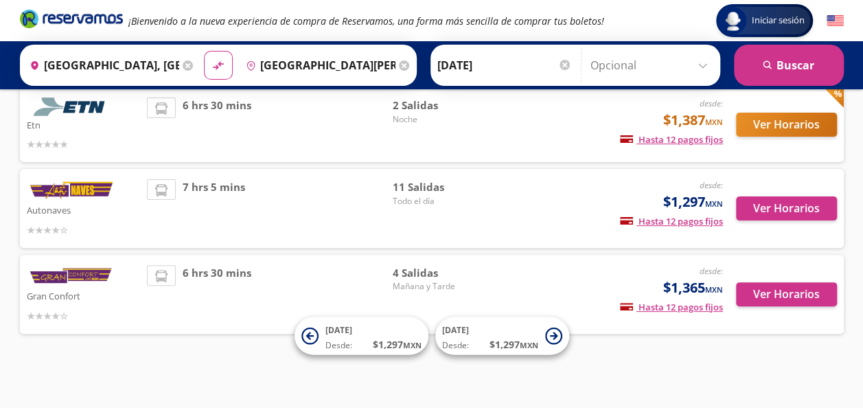
scroll to position [101, 0]
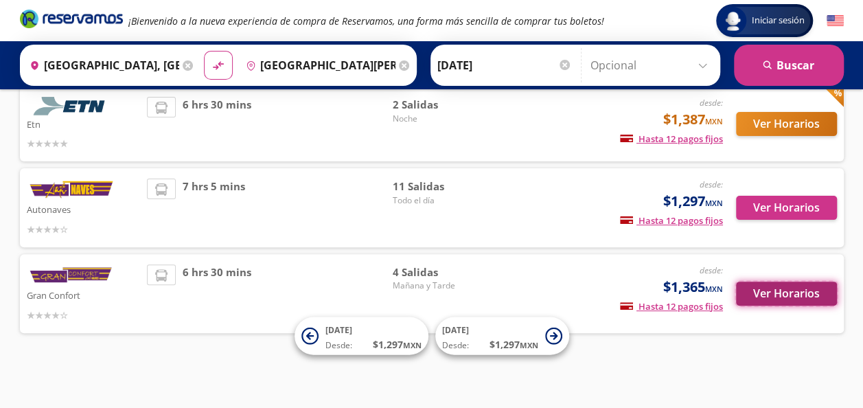
click at [784, 290] on button "Ver Horarios" at bounding box center [786, 293] width 101 height 24
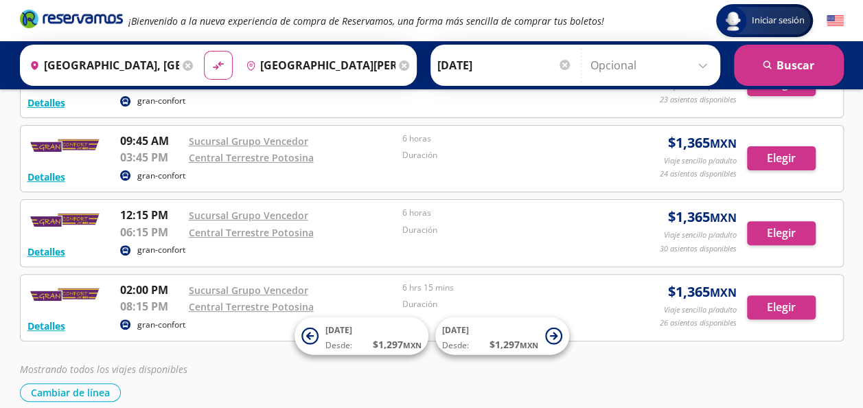
scroll to position [115, 0]
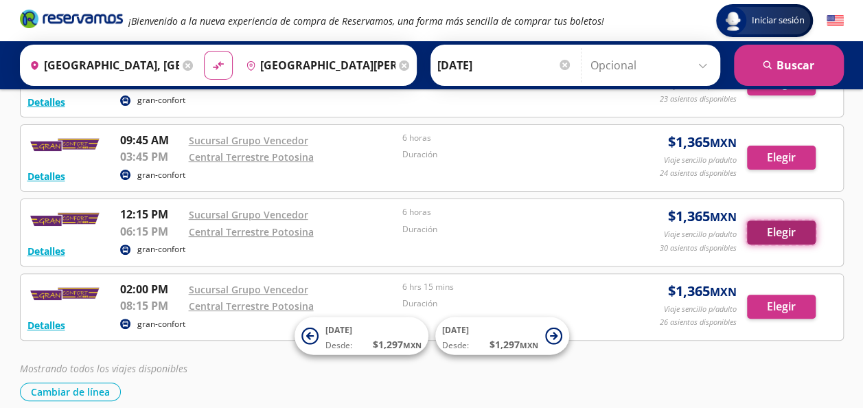
click at [782, 226] on button "Elegir" at bounding box center [781, 232] width 69 height 24
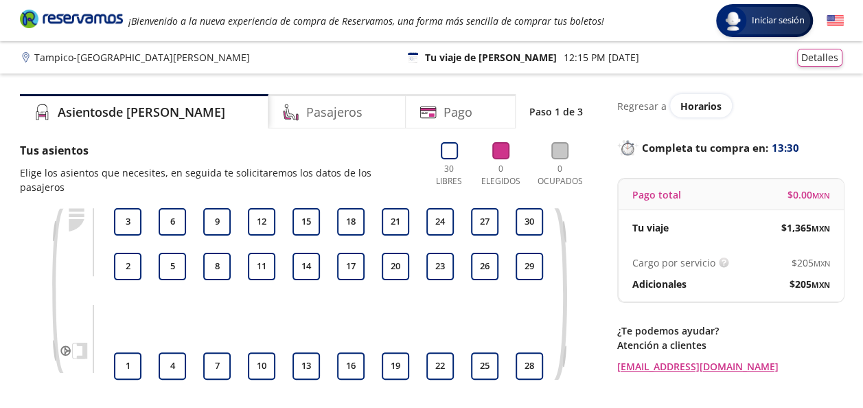
scroll to position [1, 0]
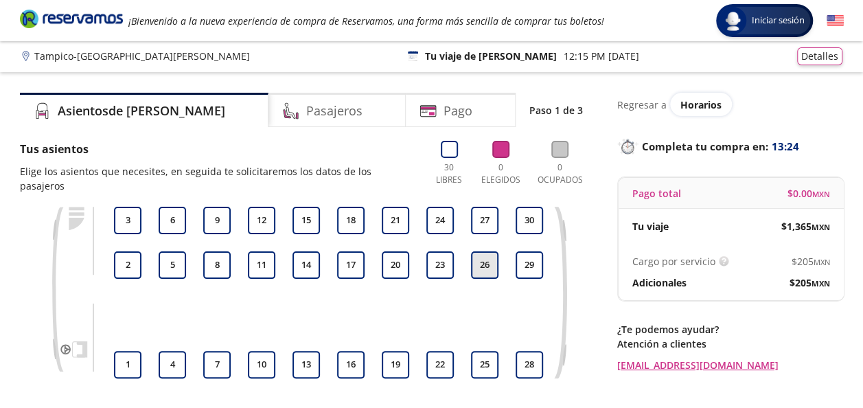
click at [488, 254] on button "26" at bounding box center [484, 264] width 27 height 27
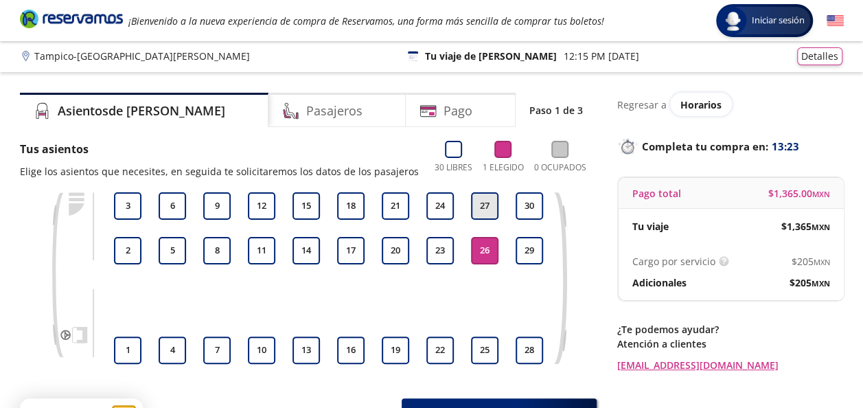
click at [489, 202] on button "27" at bounding box center [484, 205] width 27 height 27
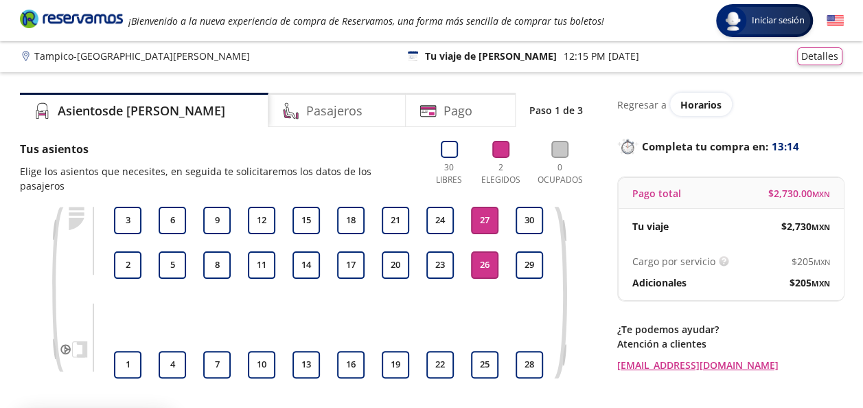
drag, startPoint x: 859, startPoint y: 181, endPoint x: 863, endPoint y: 137, distance: 44.1
click at [862, 137] on html "Group 9 Created with Sketch. Elige tus asientos Tampico - San Luis Potosí Inici…" at bounding box center [431, 269] width 863 height 541
drag, startPoint x: 863, startPoint y: 137, endPoint x: 837, endPoint y: 129, distance: 27.3
click at [837, 129] on div "Regresar a Horarios Completa tu compra en : 13:14 Pago total $ 2,730.00 MXN Tu …" at bounding box center [730, 232] width 226 height 279
